Goal: Transaction & Acquisition: Obtain resource

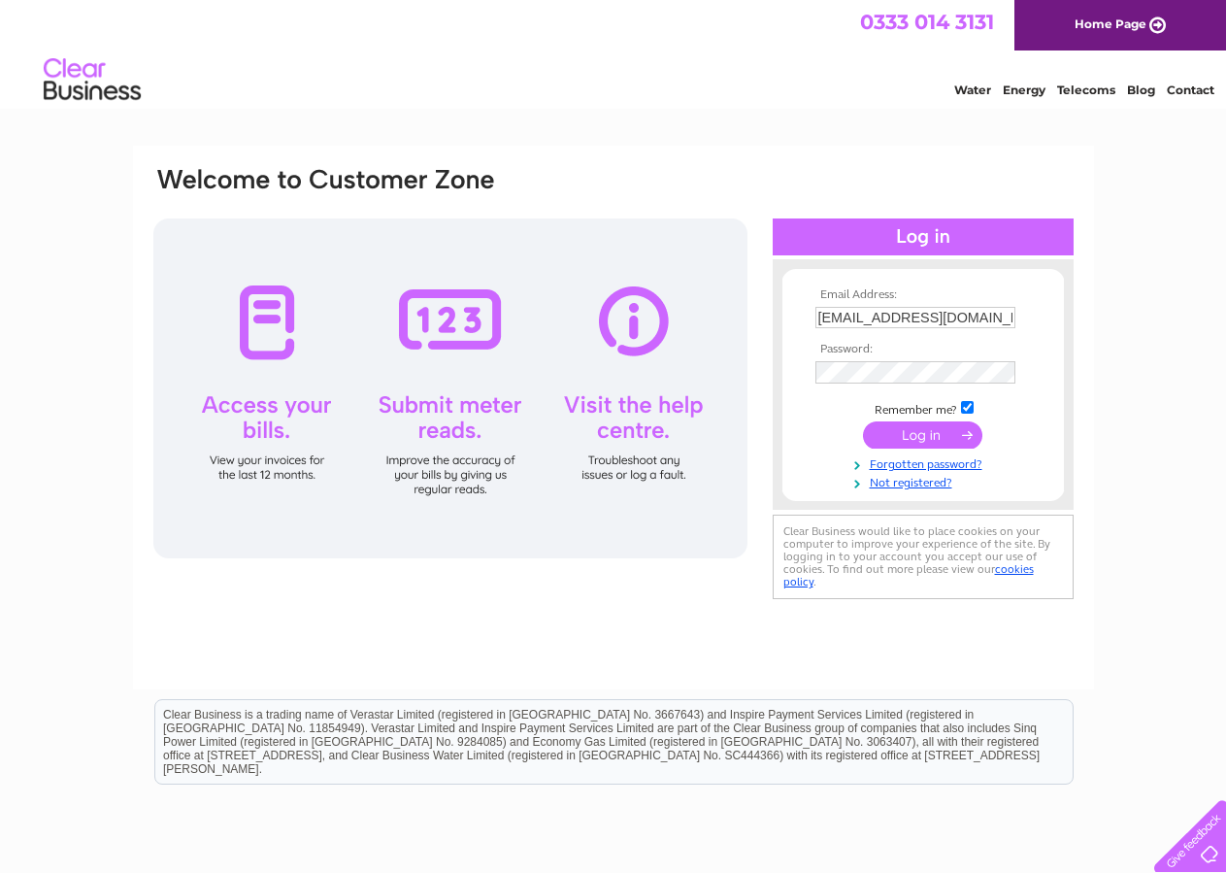
click at [917, 440] on input "submit" at bounding box center [922, 434] width 119 height 27
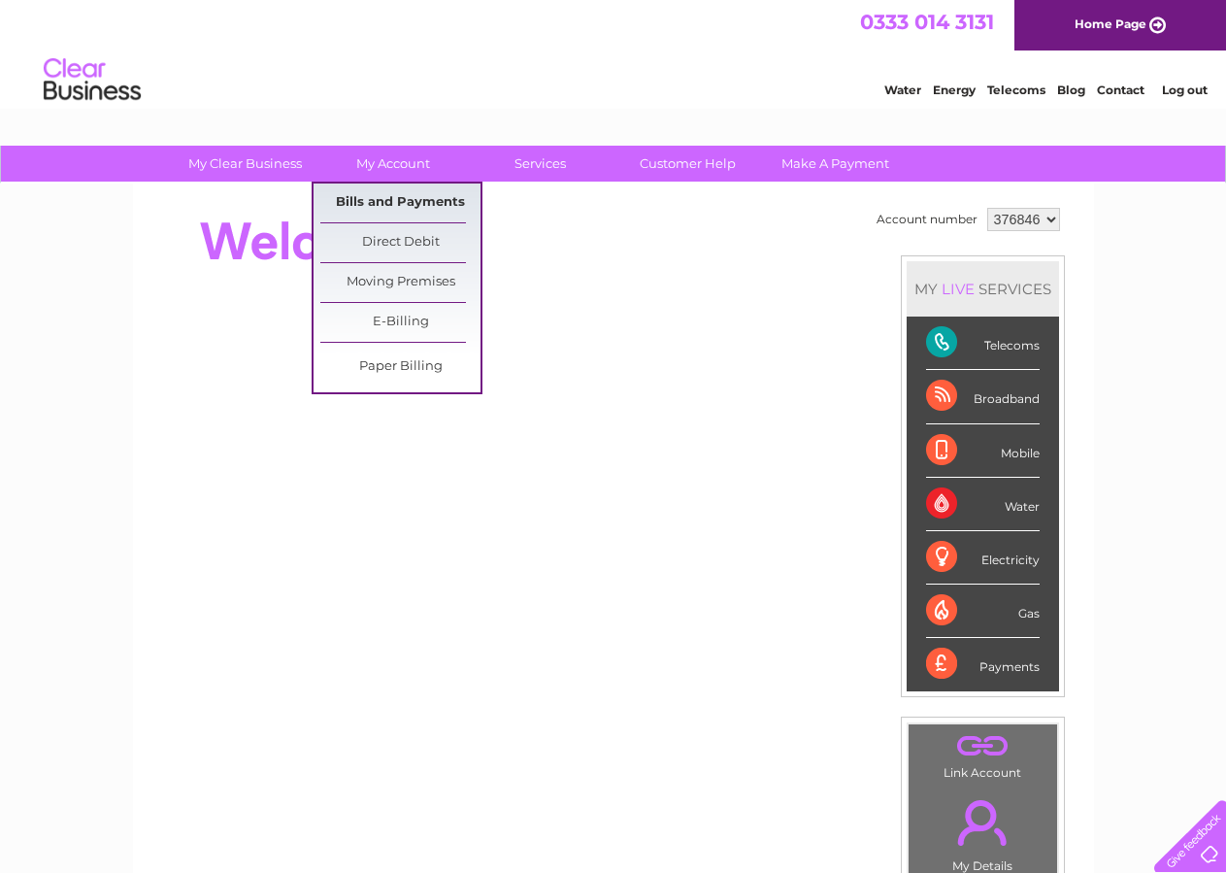
click at [387, 189] on link "Bills and Payments" at bounding box center [400, 203] width 160 height 39
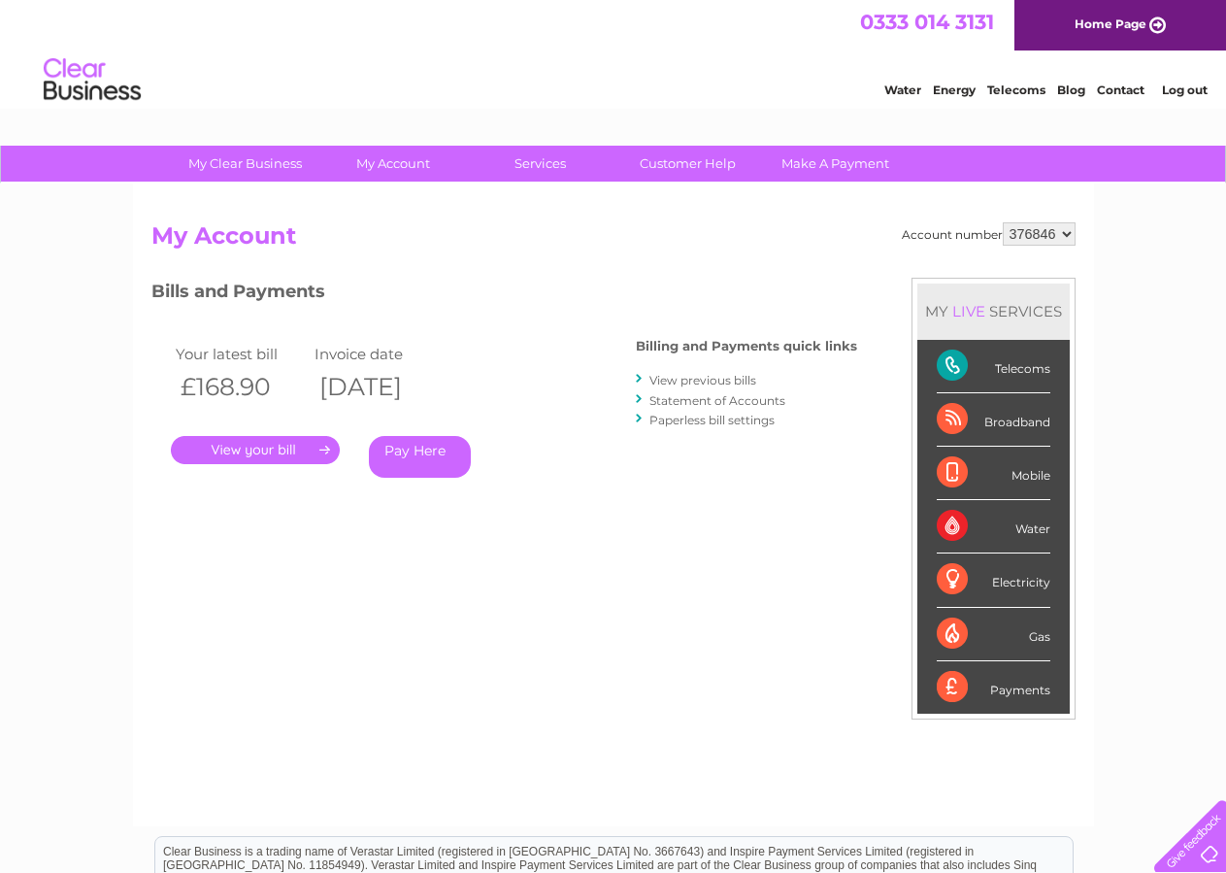
click at [275, 455] on link "." at bounding box center [255, 450] width 169 height 28
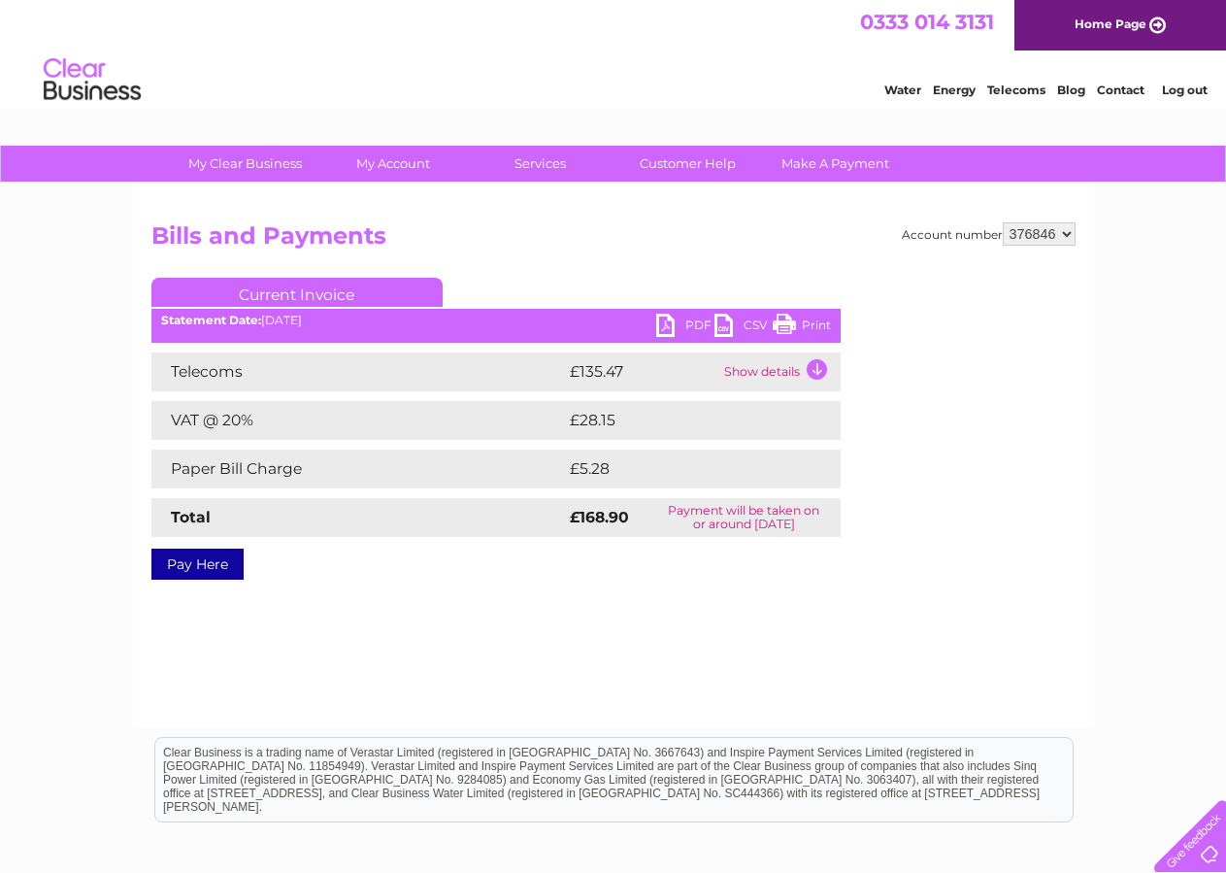
click at [665, 328] on link "PDF" at bounding box center [685, 328] width 58 height 28
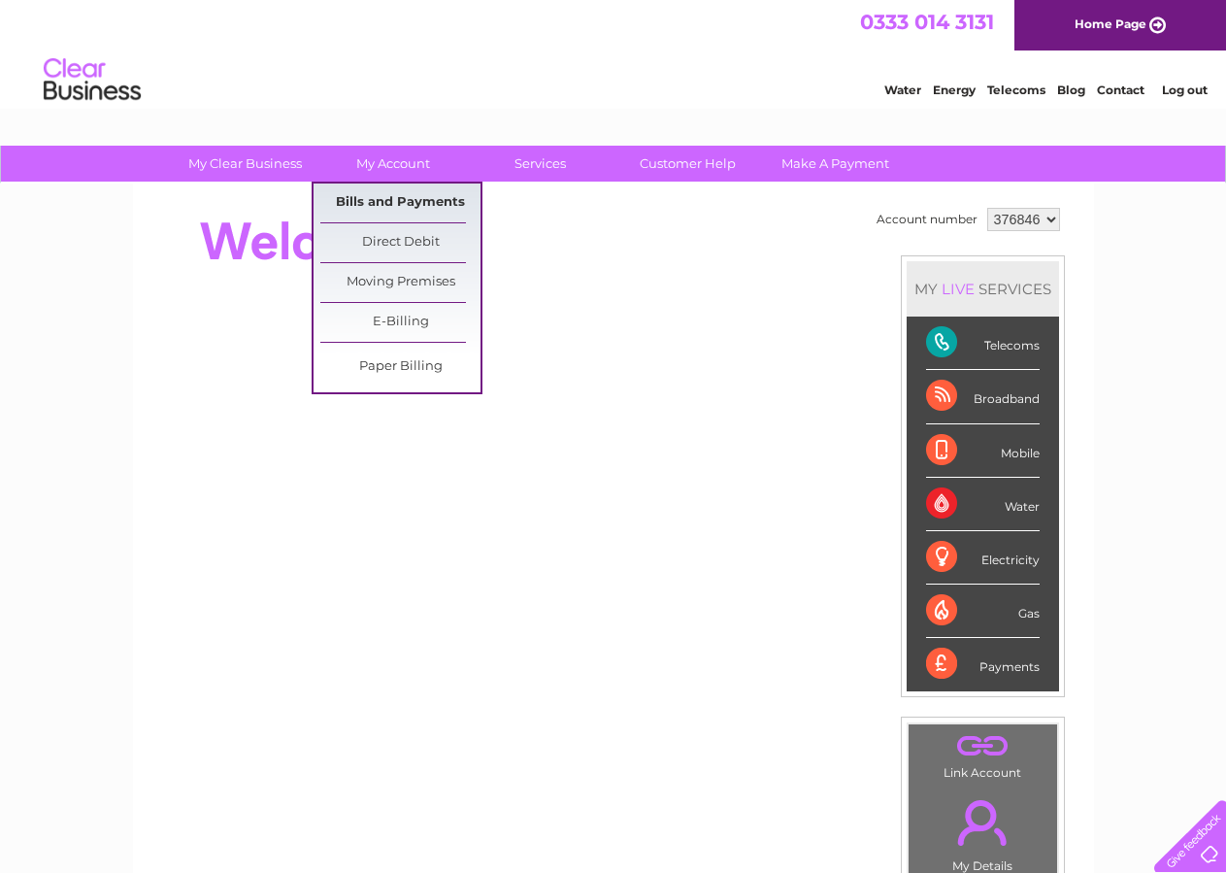
click at [387, 194] on link "Bills and Payments" at bounding box center [400, 203] width 160 height 39
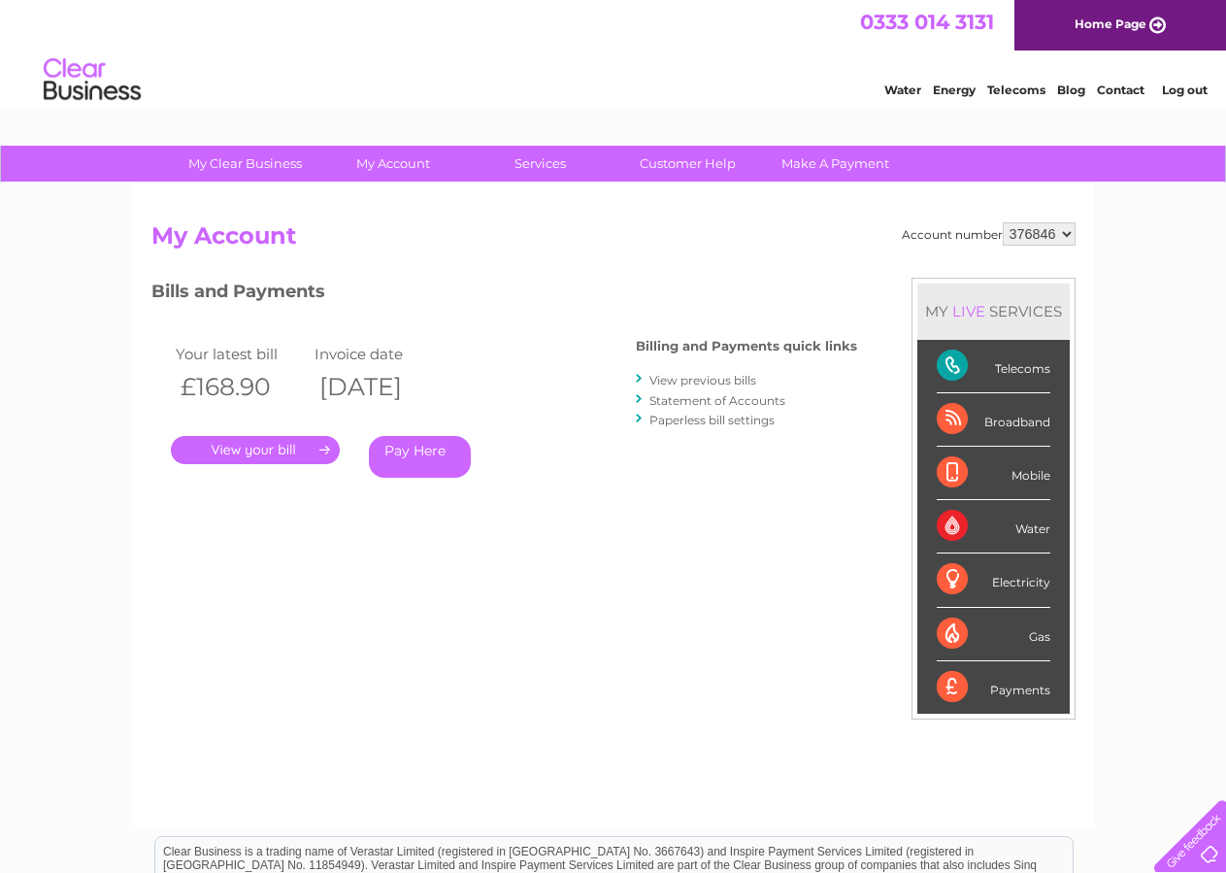
click at [1077, 236] on div "Account number 376846 983921 983924 983925 My Account MY LIVE SERVICES Telecoms…" at bounding box center [613, 505] width 961 height 643
click at [1003, 222] on select "376846 983921 983924 983925" at bounding box center [1039, 233] width 73 height 23
select select "983921"
click option "983921" at bounding box center [0, 0] width 0 height 0
click at [280, 459] on link "." at bounding box center [255, 450] width 169 height 28
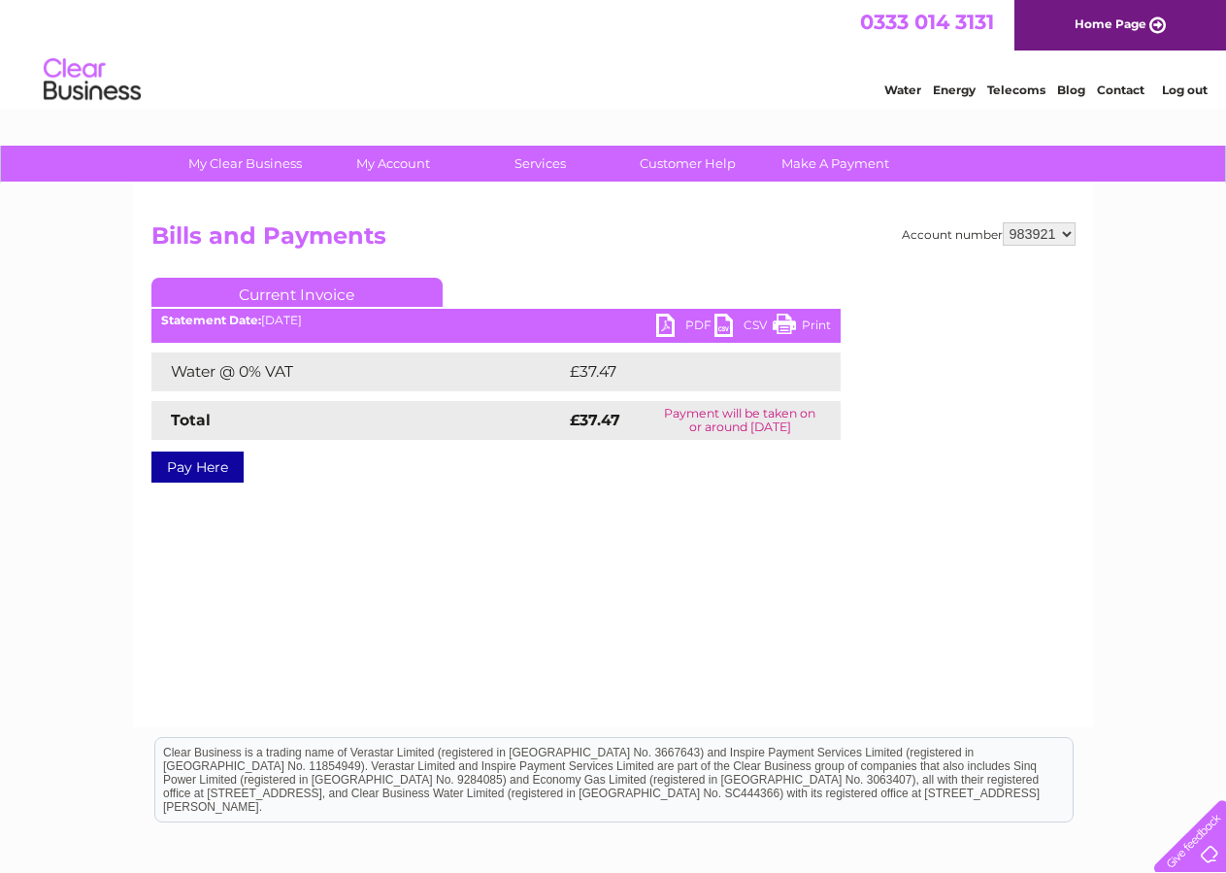
click at [688, 322] on link "PDF" at bounding box center [685, 328] width 58 height 28
click at [1003, 222] on select "376846 983921 983924 983925" at bounding box center [1039, 233] width 73 height 23
select select "983924"
click option "983924" at bounding box center [0, 0] width 0 height 0
click at [677, 326] on link "PDF" at bounding box center [685, 328] width 58 height 28
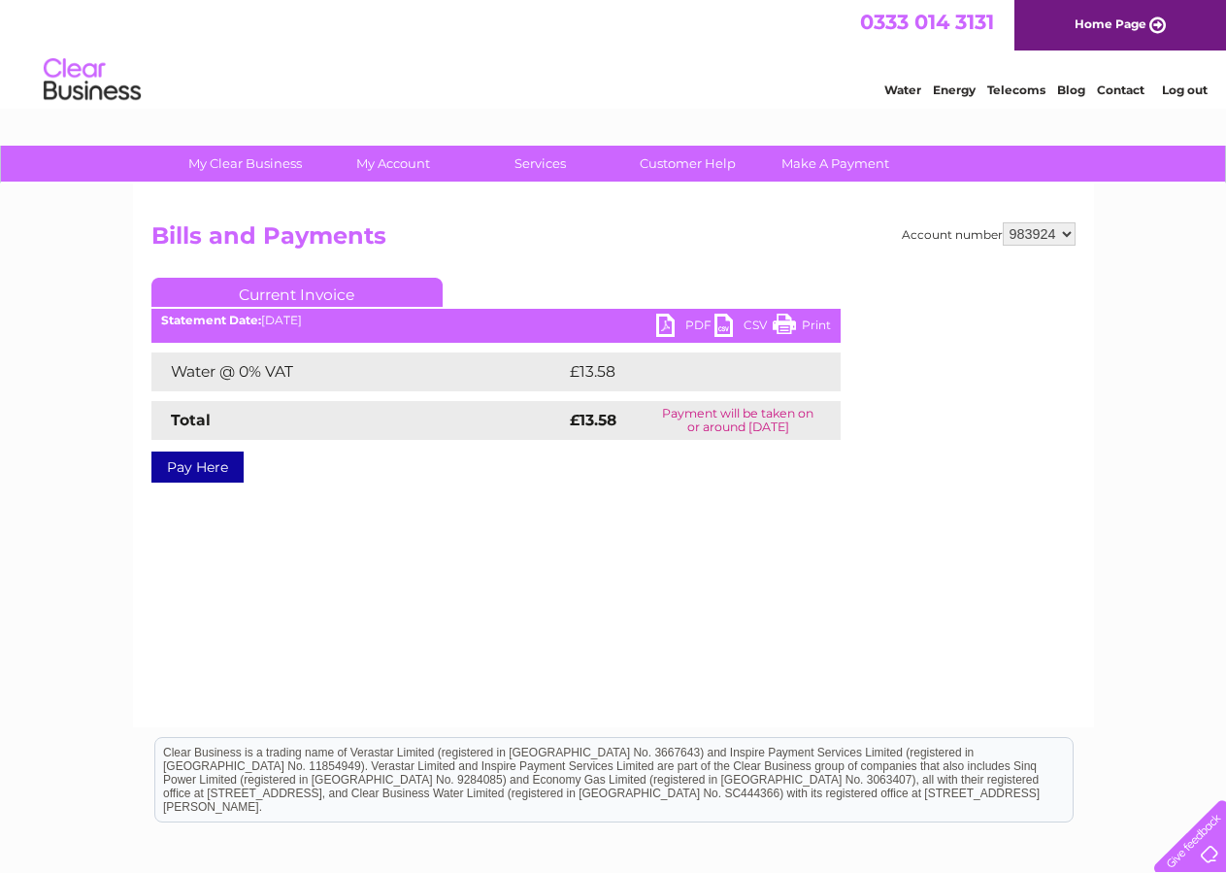
select select "983925"
click option "983925" at bounding box center [0, 0] width 0 height 0
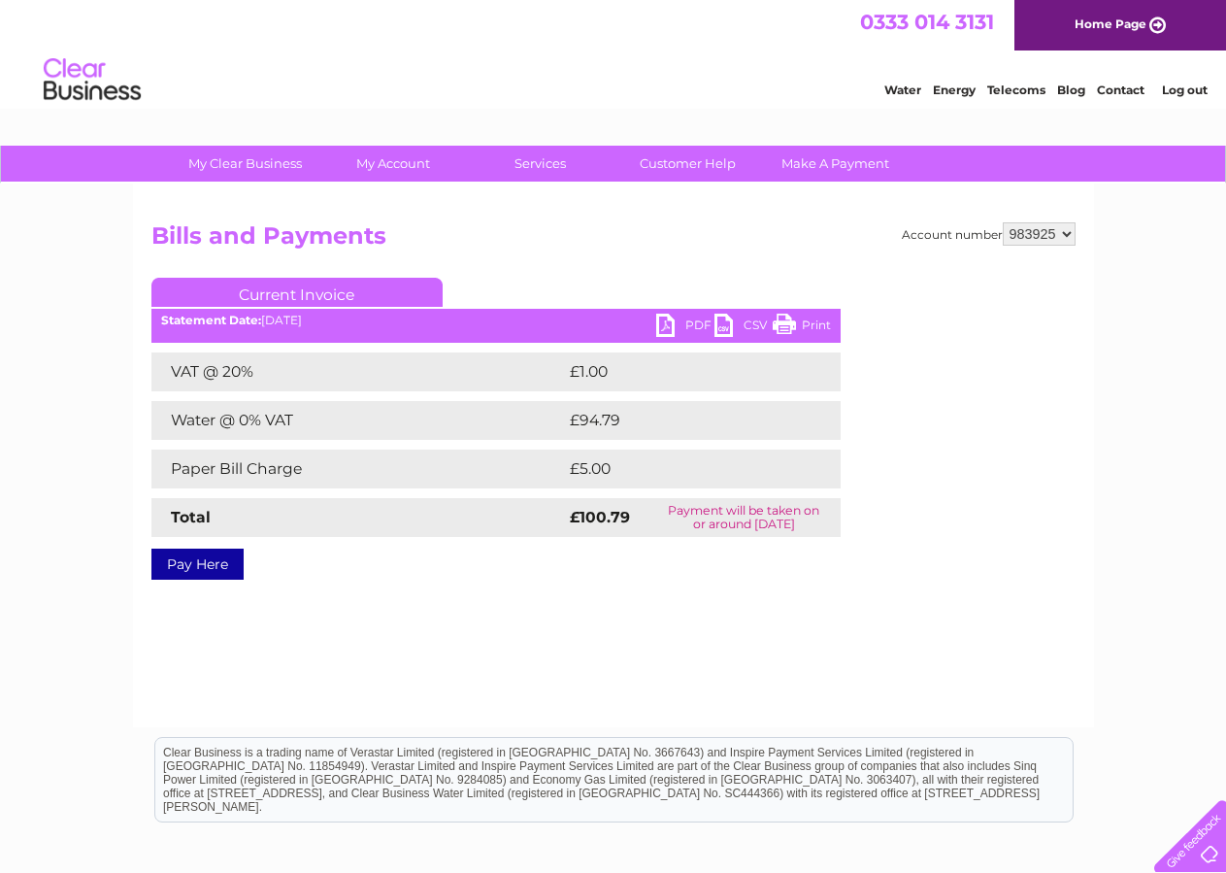
click at [683, 326] on link "PDF" at bounding box center [685, 328] width 58 height 28
